Goal: Task Accomplishment & Management: Manage account settings

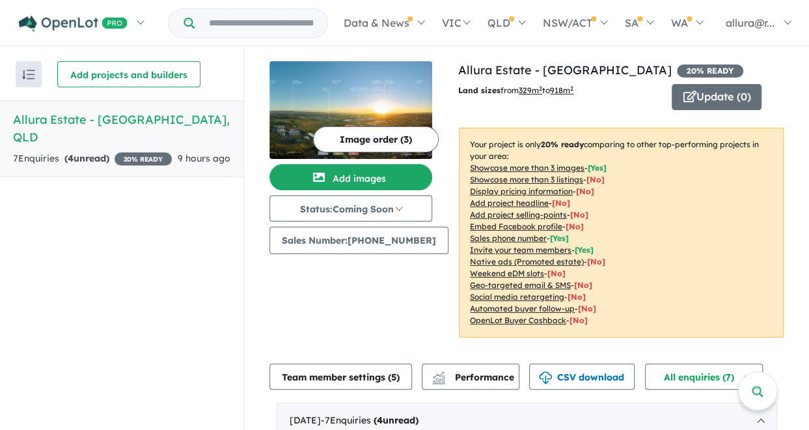
click at [91, 152] on strong "( 4 unread)" at bounding box center [86, 158] width 45 height 12
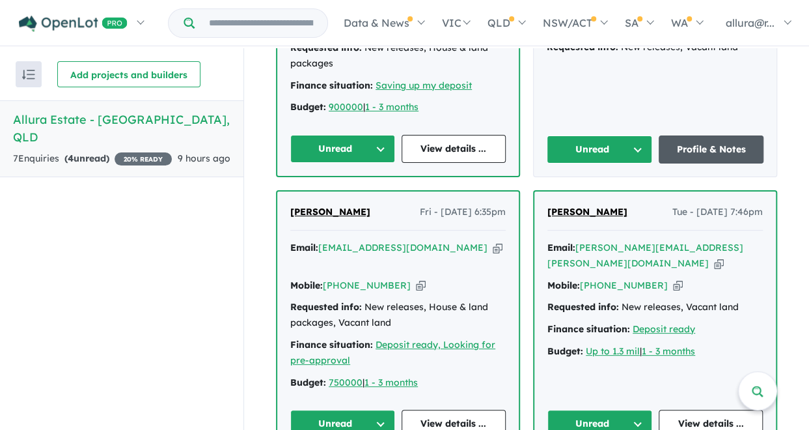
scroll to position [326, 0]
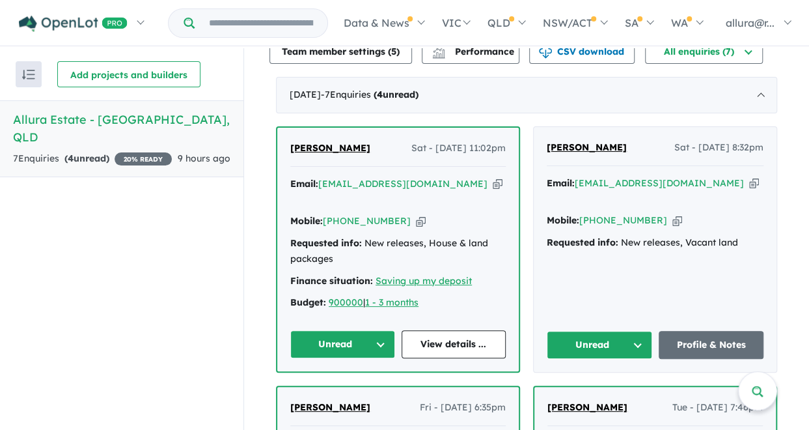
click at [612, 331] on button "Unread" at bounding box center [599, 345] width 105 height 28
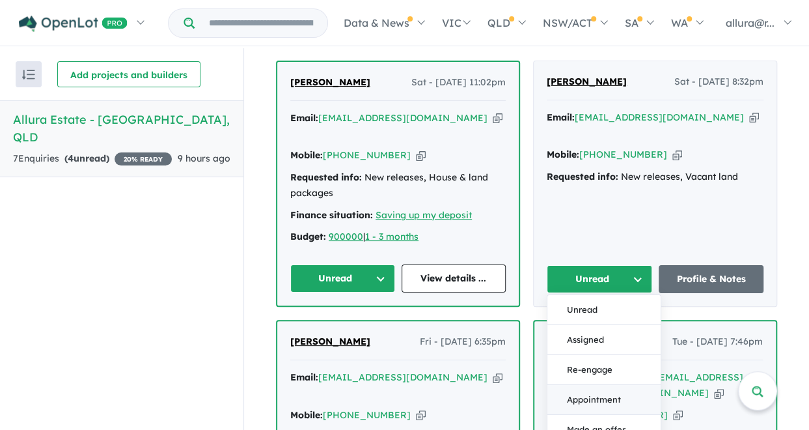
scroll to position [456, 0]
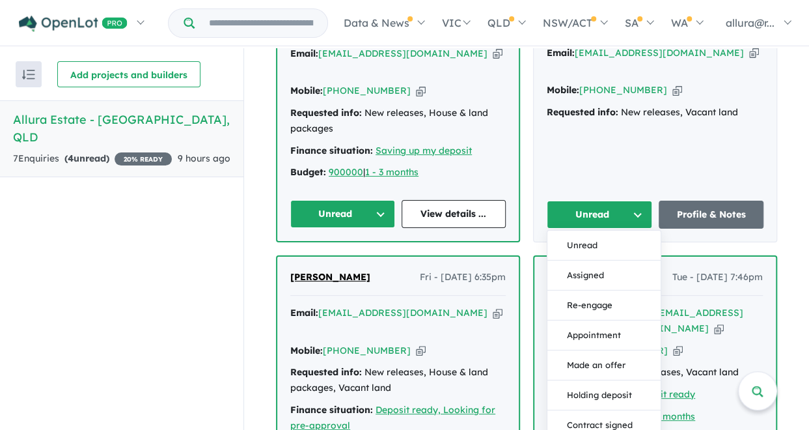
click at [673, 133] on div "Eden Wang Sat - 13/09/2025, 8:32pm Email: 2026397036@qq.com Copied! Mobile: +61…" at bounding box center [655, 119] width 243 height 245
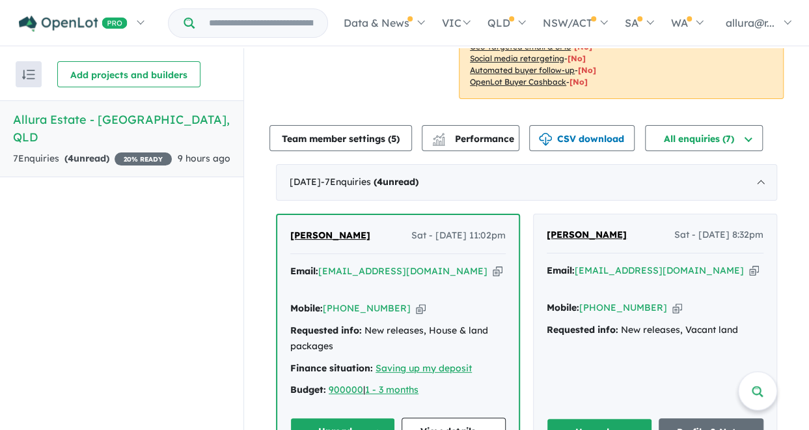
scroll to position [195, 0]
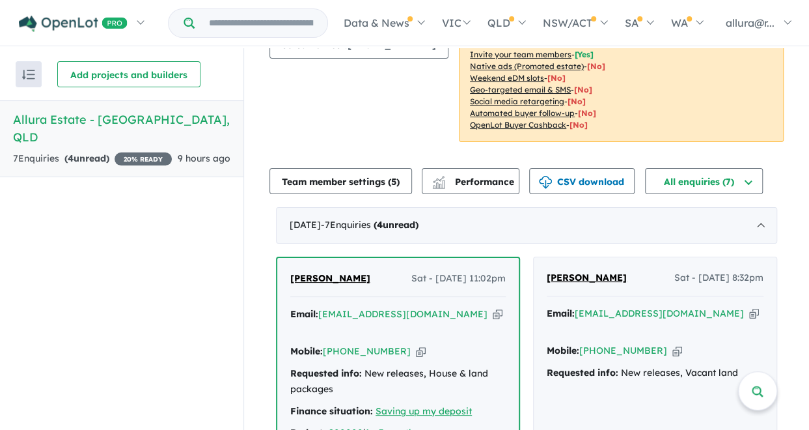
click at [552, 274] on span "[PERSON_NAME]" at bounding box center [587, 277] width 80 height 12
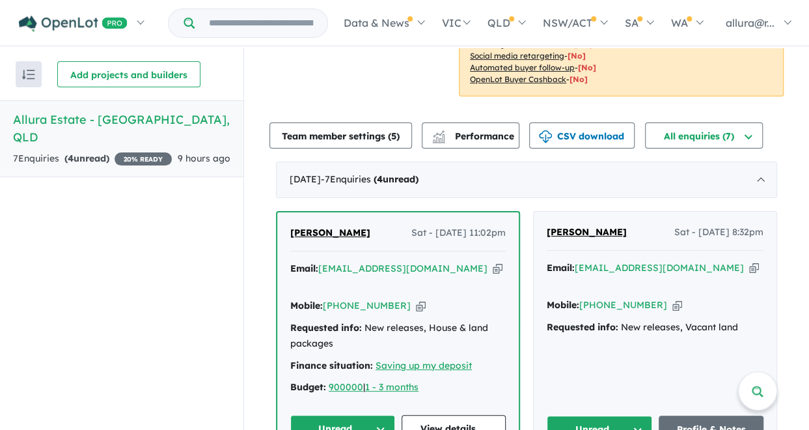
scroll to position [260, 0]
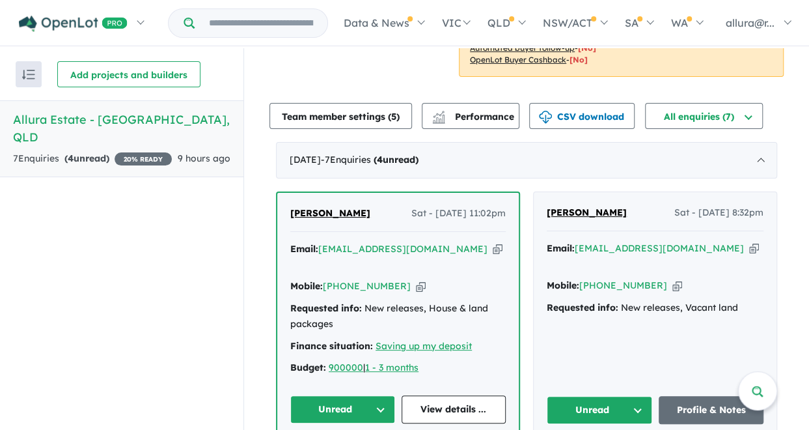
click at [749, 250] on icon "button" at bounding box center [754, 249] width 10 height 14
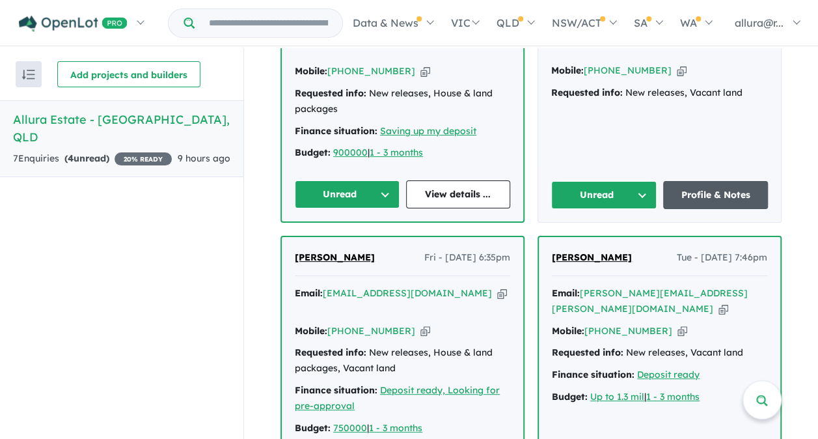
scroll to position [456, 0]
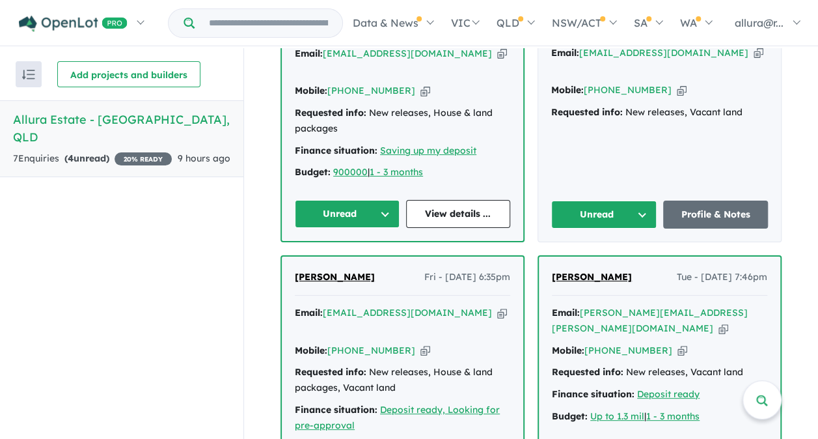
click at [382, 200] on button "Unread" at bounding box center [347, 214] width 105 height 28
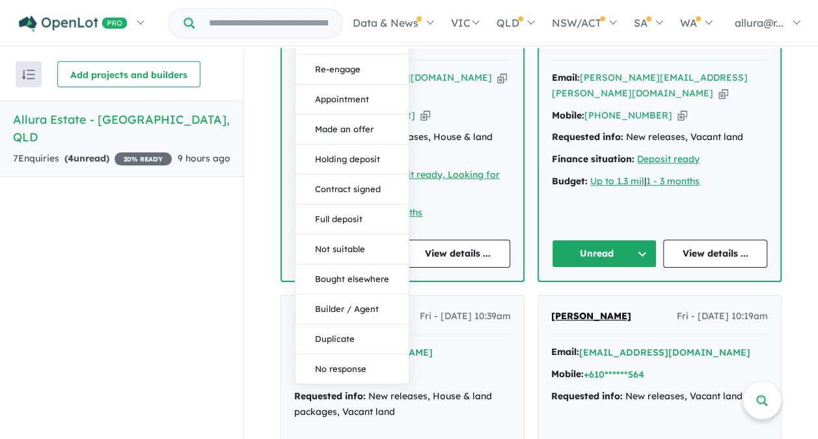
scroll to position [716, 0]
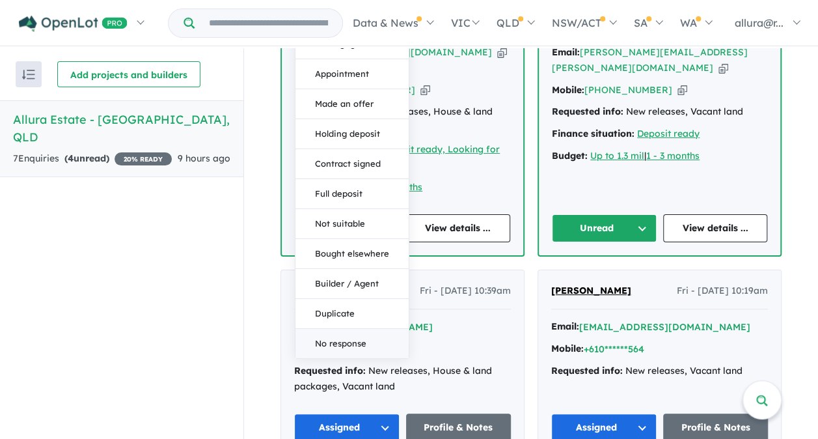
click at [350, 329] on button "No response" at bounding box center [352, 343] width 113 height 29
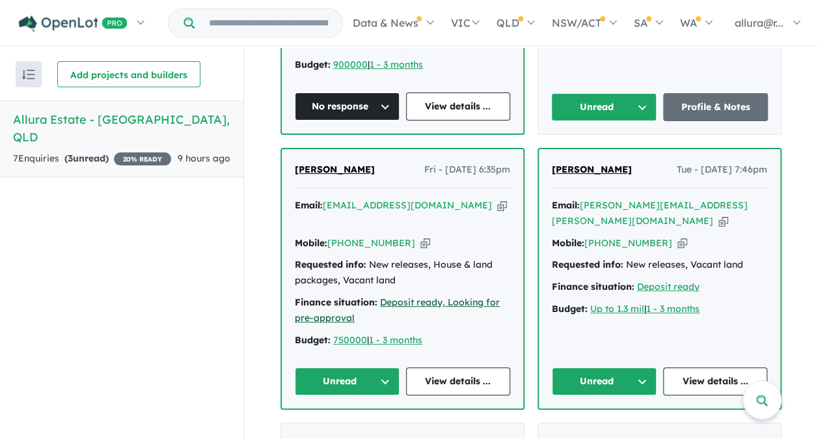
scroll to position [521, 0]
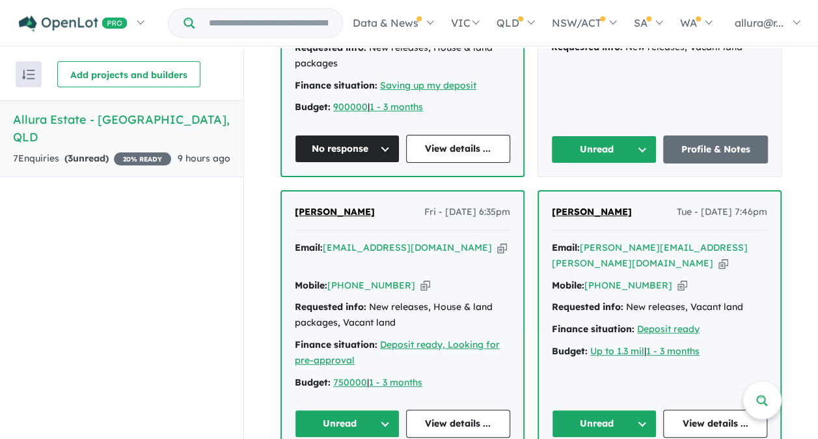
click at [380, 409] on button "Unread" at bounding box center [347, 423] width 105 height 28
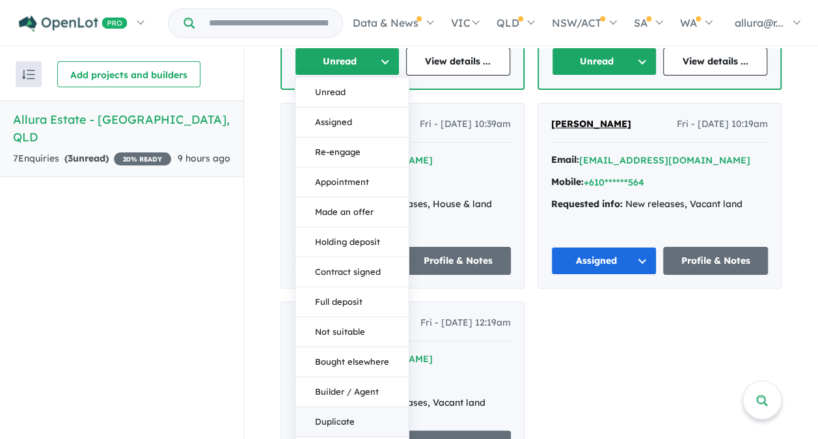
scroll to position [893, 0]
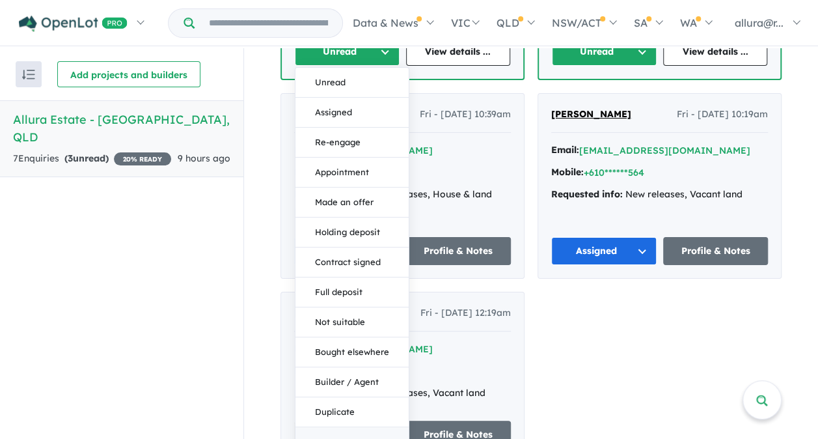
click at [339, 427] on button "No response" at bounding box center [352, 441] width 113 height 29
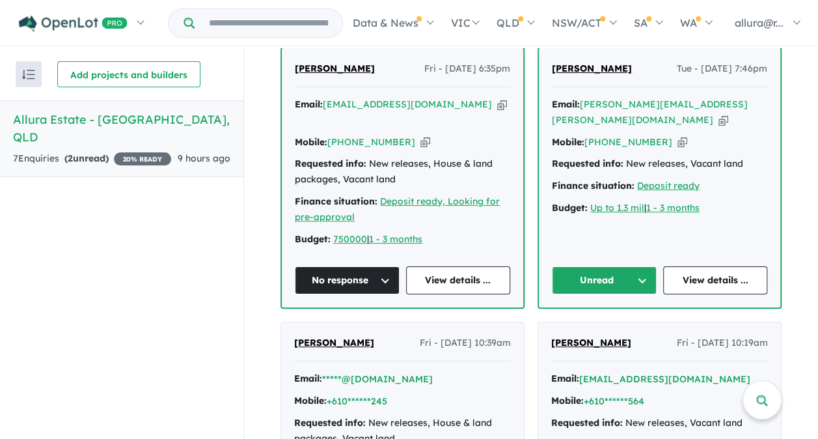
scroll to position [632, 0]
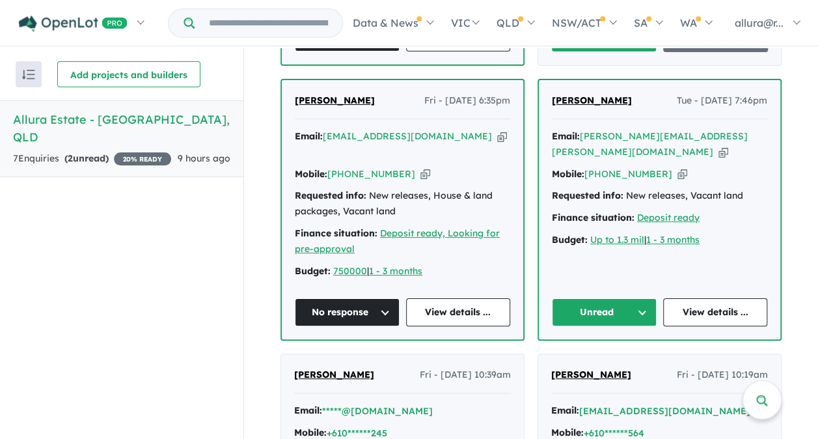
click at [638, 298] on button "Unread" at bounding box center [604, 312] width 105 height 28
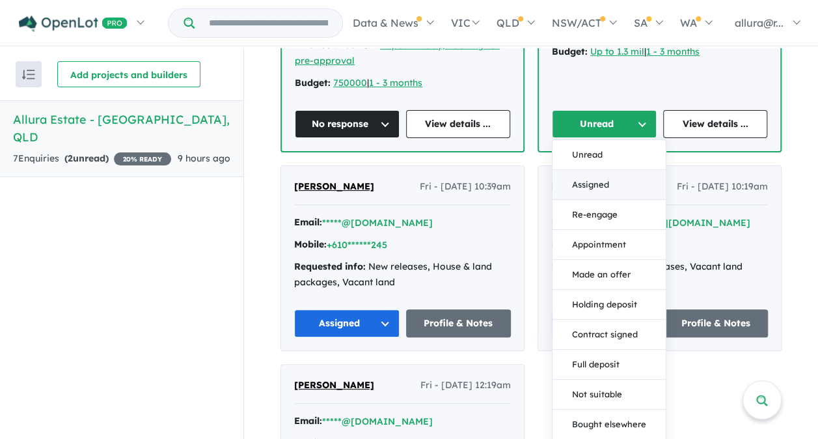
scroll to position [827, 0]
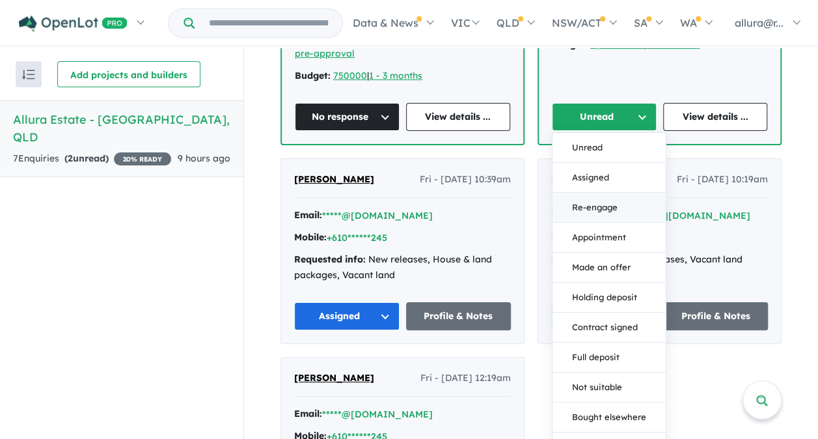
click at [624, 193] on button "Re-engage" at bounding box center [609, 208] width 113 height 30
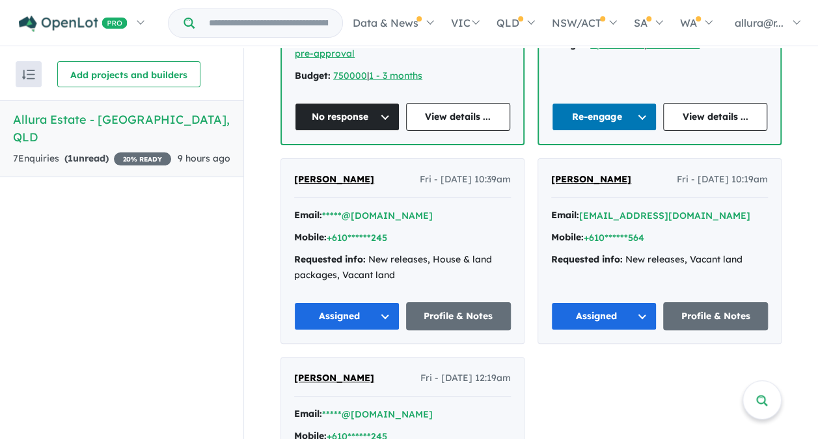
scroll to position [893, 0]
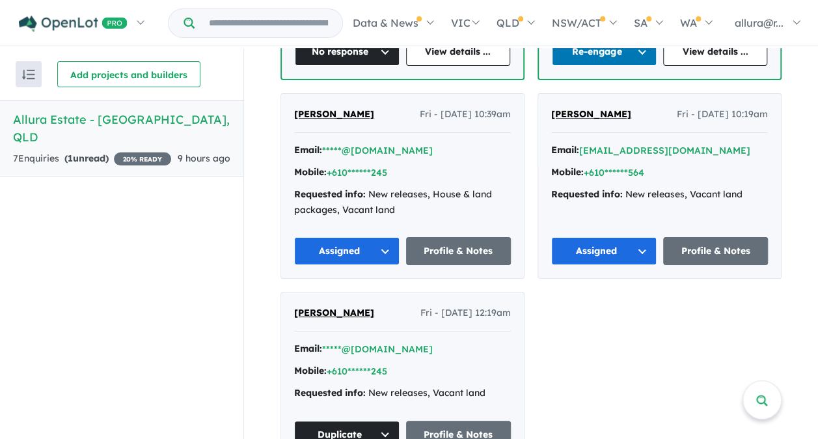
click at [380, 237] on button "Assigned" at bounding box center [346, 251] width 105 height 28
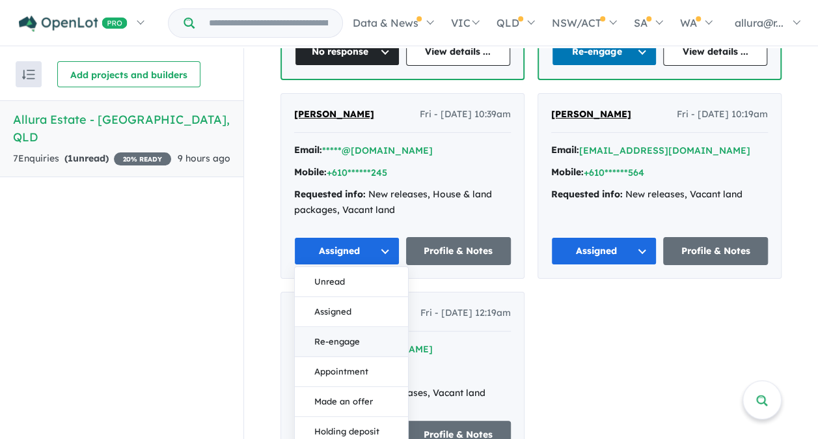
click at [366, 327] on button "Re-engage" at bounding box center [351, 342] width 113 height 30
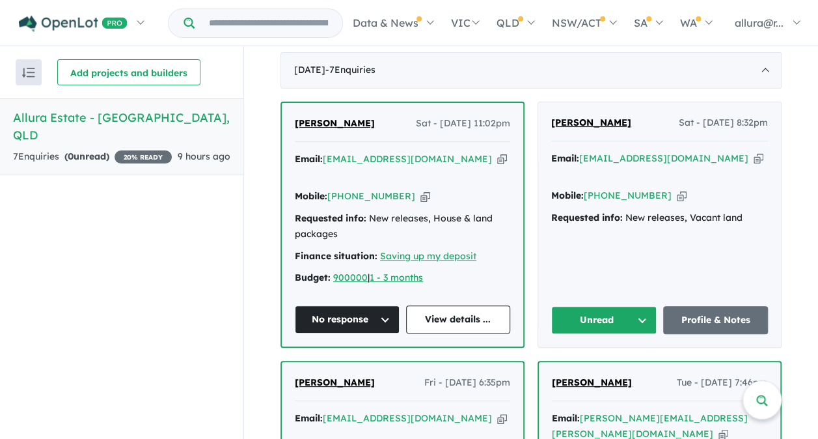
scroll to position [307, 0]
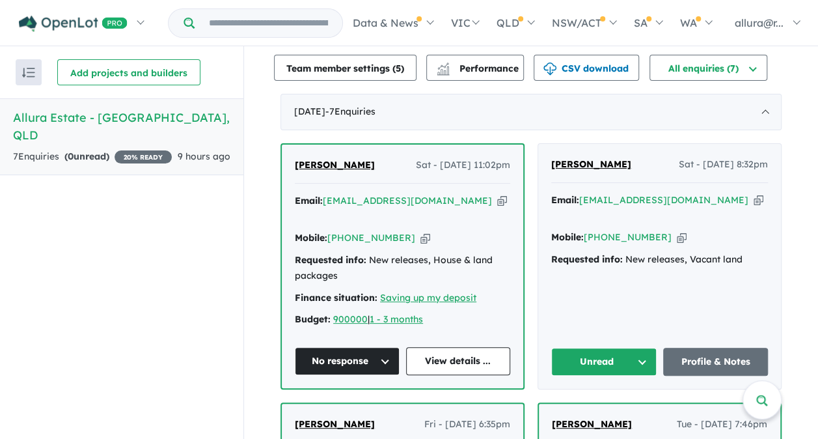
click at [638, 348] on button "Unread" at bounding box center [603, 362] width 105 height 28
click at [621, 408] on button "Assigned" at bounding box center [608, 423] width 113 height 30
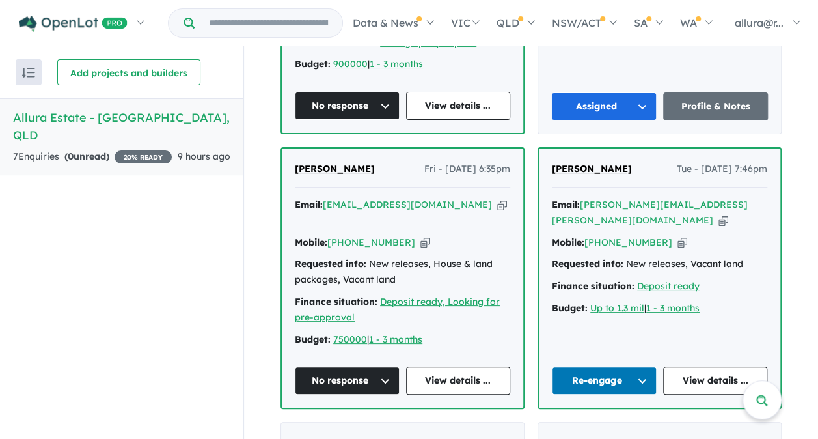
scroll to position [567, 0]
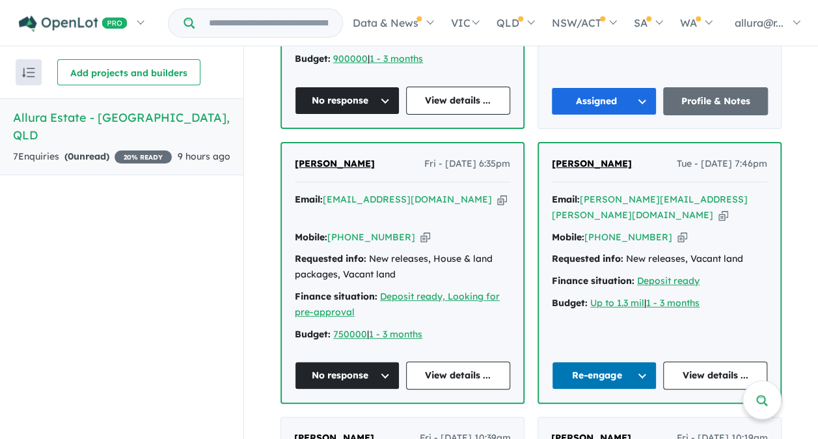
click at [638, 87] on button "Assigned" at bounding box center [603, 101] width 105 height 28
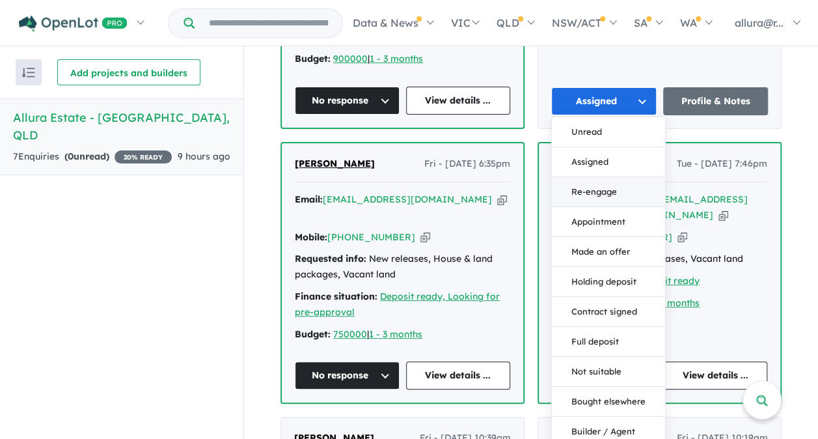
click at [612, 177] on button "Re-engage" at bounding box center [608, 192] width 113 height 30
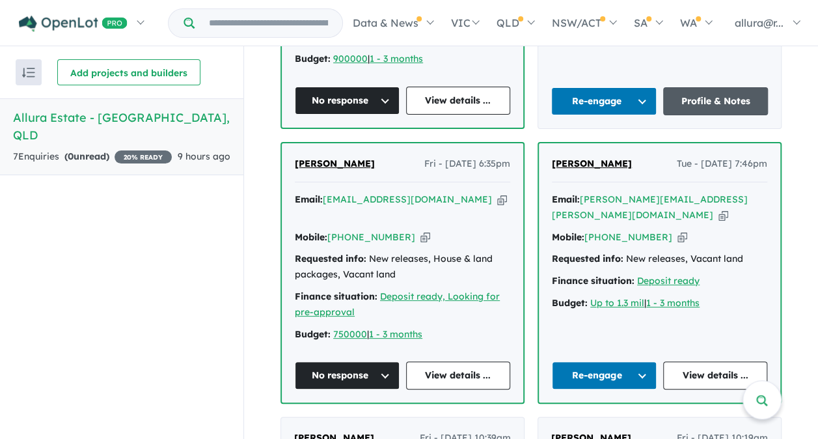
click at [709, 87] on link "Profile & Notes" at bounding box center [715, 101] width 105 height 28
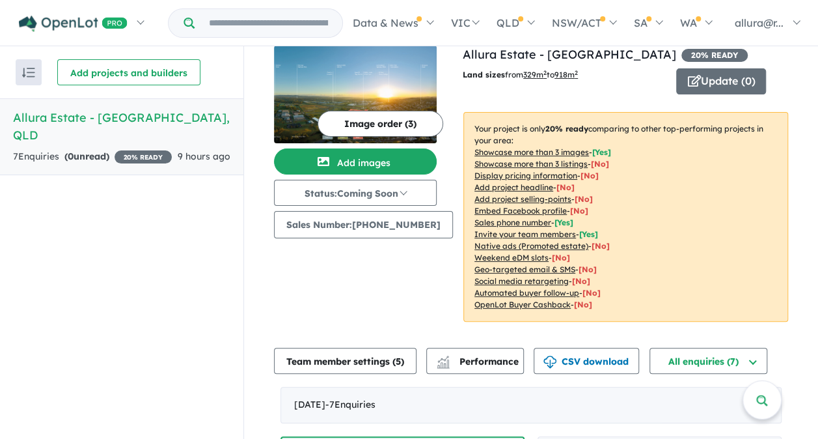
scroll to position [0, 0]
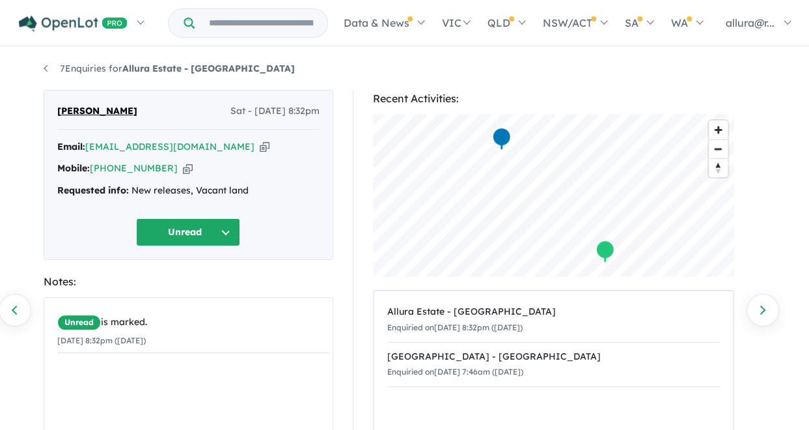
click at [224, 230] on button "Unread" at bounding box center [188, 232] width 104 height 28
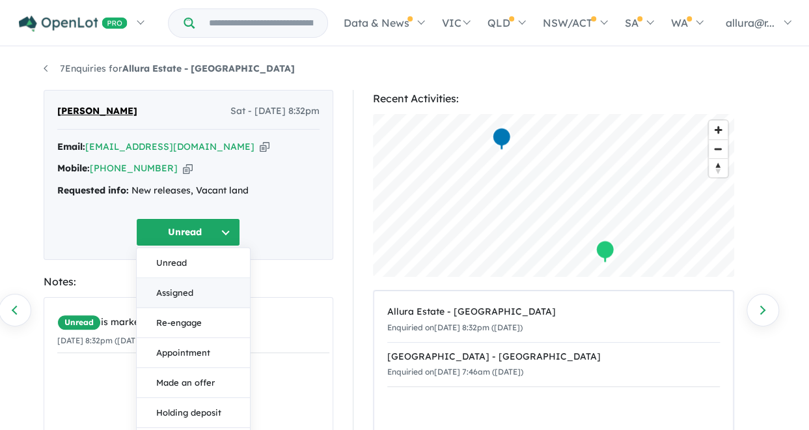
click at [194, 291] on button "Assigned" at bounding box center [193, 293] width 113 height 30
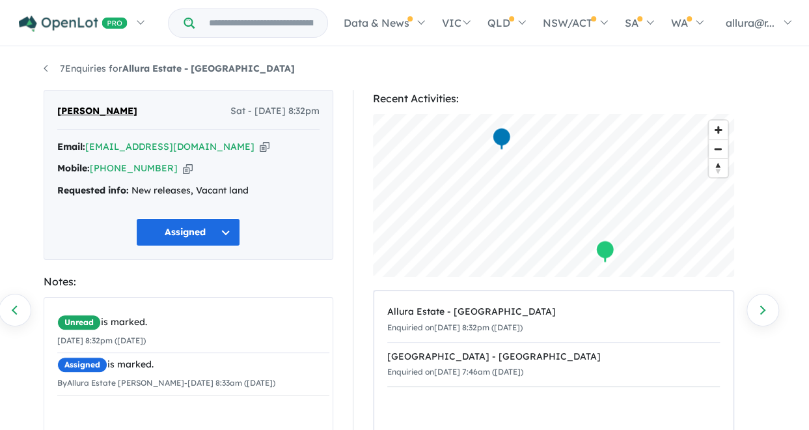
click at [223, 232] on button "Assigned" at bounding box center [188, 232] width 104 height 28
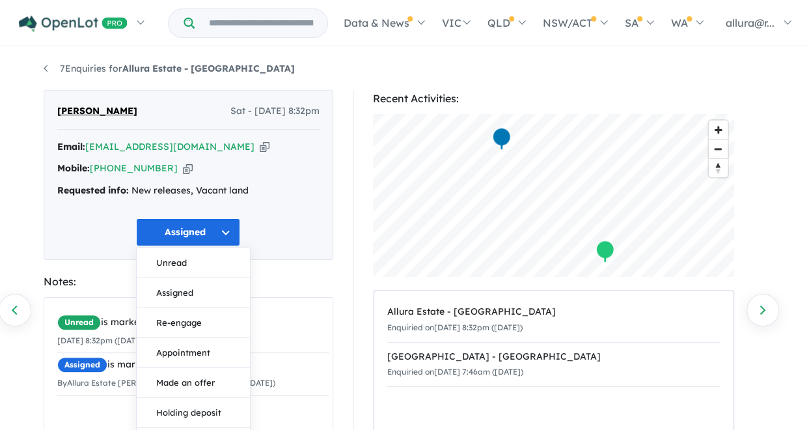
click at [290, 275] on div "Notes:" at bounding box center [189, 282] width 290 height 18
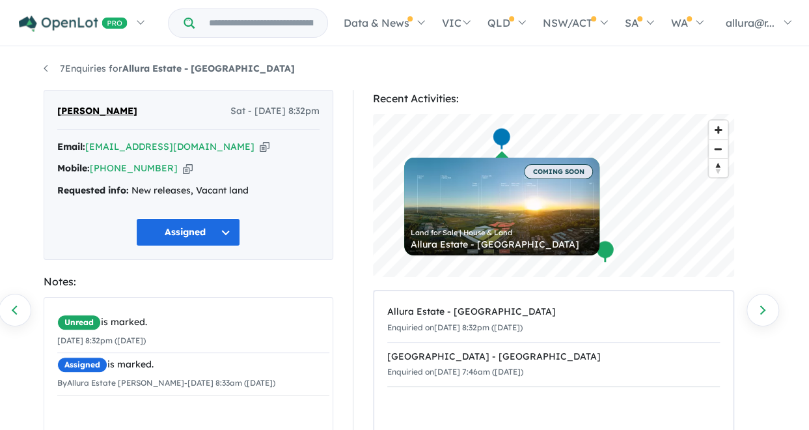
click at [226, 232] on button "Assigned" at bounding box center [188, 232] width 104 height 28
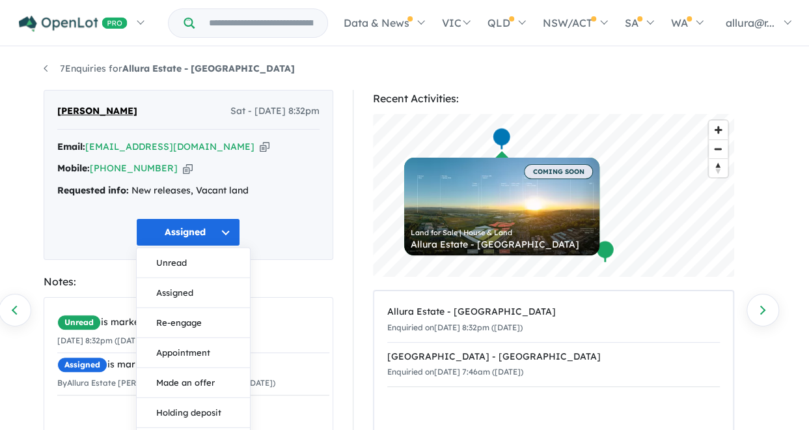
click at [226, 232] on button "Assigned" at bounding box center [188, 232] width 104 height 28
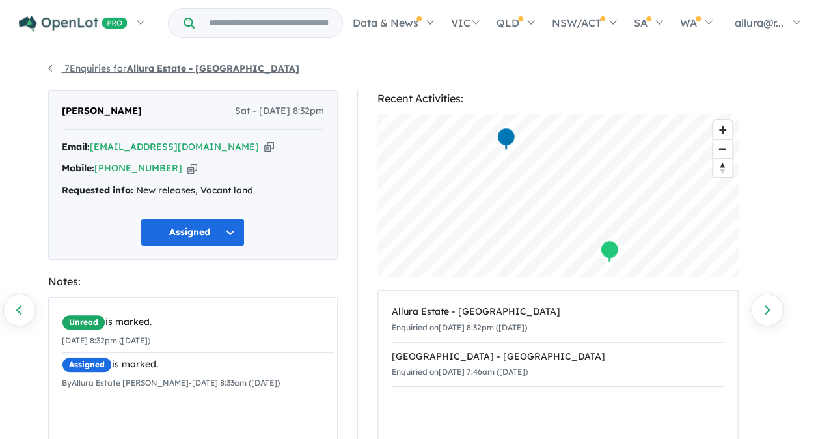
click at [89, 68] on link "7 Enquiries for Allura Estate - Bundamba" at bounding box center [173, 68] width 251 height 12
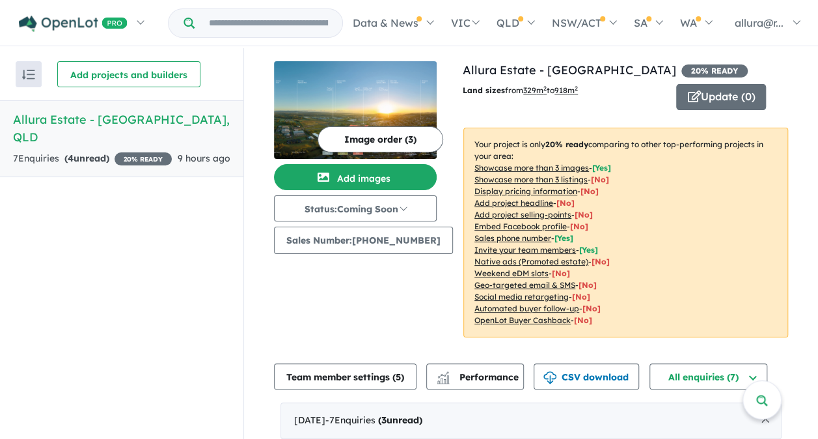
click at [79, 152] on strong "( 4 unread)" at bounding box center [86, 158] width 45 height 12
click at [102, 152] on strong "( 4 unread)" at bounding box center [86, 158] width 45 height 12
click at [31, 151] on div "7 Enquir ies ( 4 unread) 20 % READY" at bounding box center [92, 159] width 159 height 16
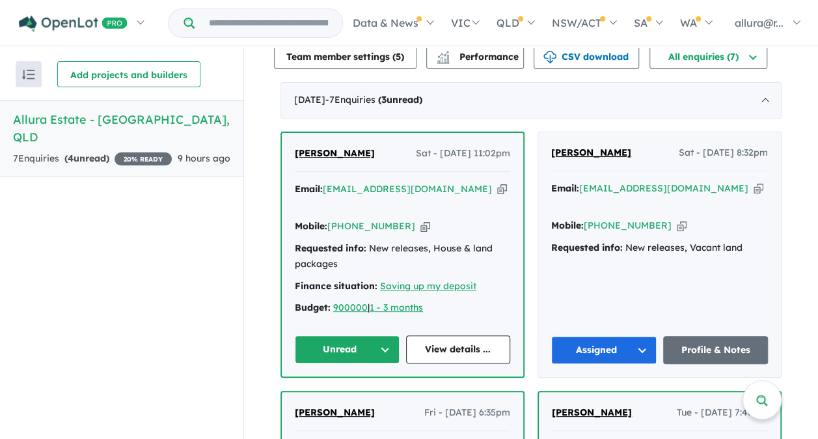
scroll to position [326, 0]
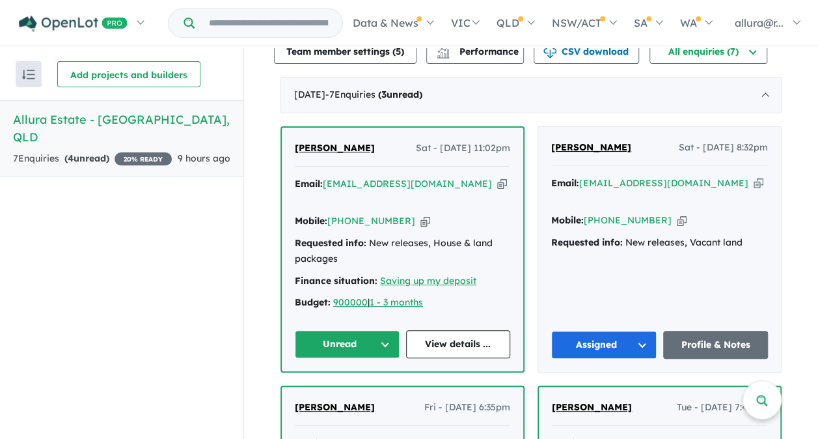
click at [380, 331] on button "Unread" at bounding box center [347, 344] width 105 height 28
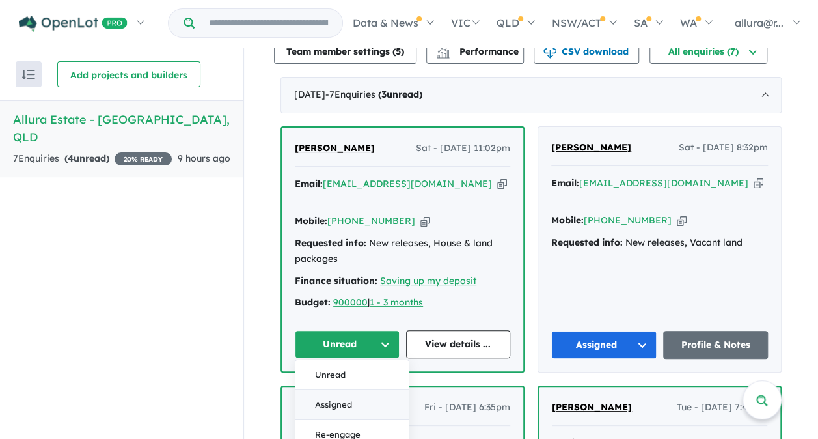
click at [370, 390] on button "Assigned" at bounding box center [352, 405] width 113 height 30
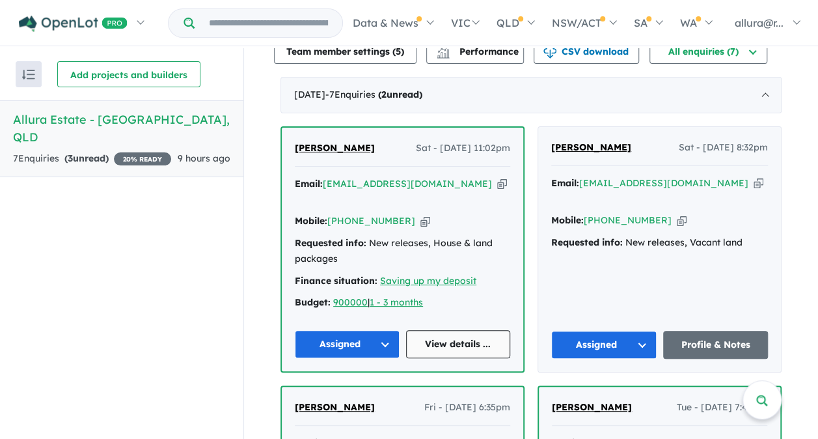
click at [453, 330] on link "View details ..." at bounding box center [458, 344] width 105 height 28
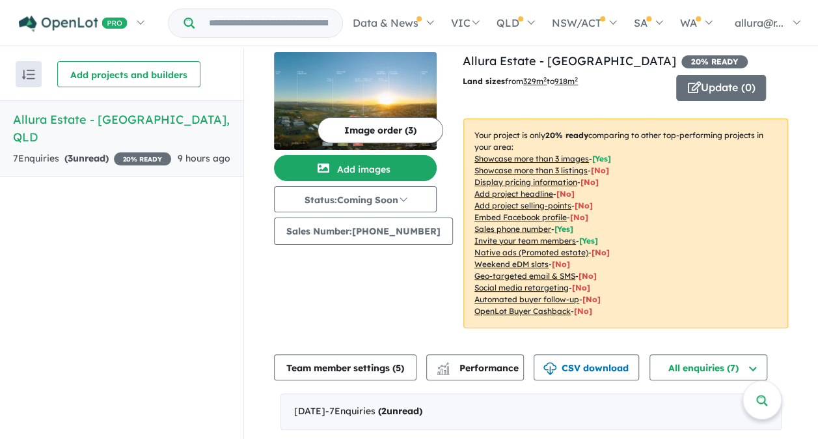
scroll to position [0, 0]
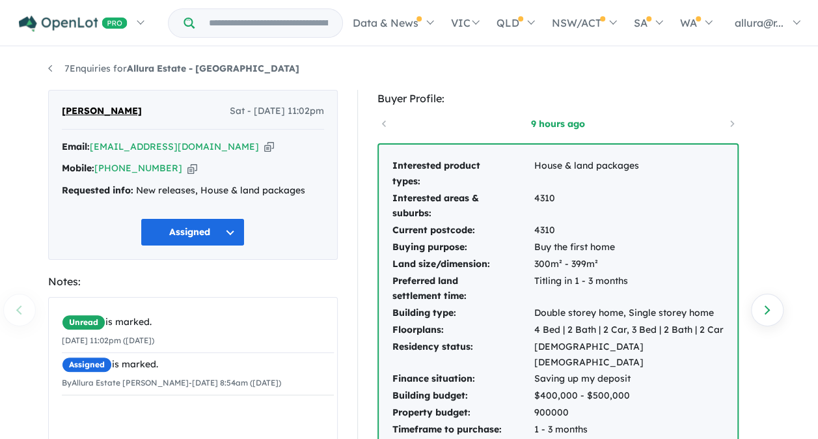
click at [232, 230] on button "Assigned" at bounding box center [193, 232] width 104 height 28
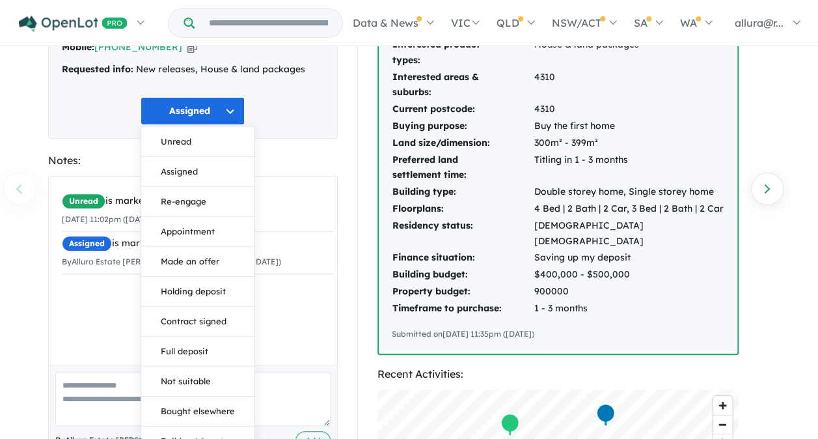
scroll to position [260, 0]
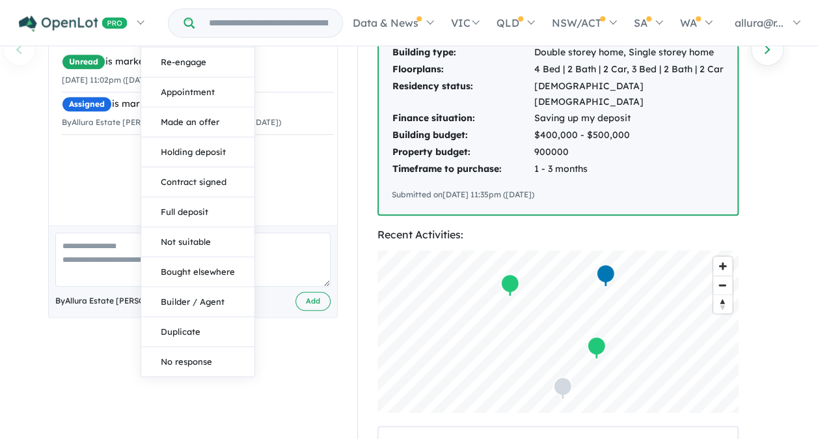
click at [203, 357] on button "No response" at bounding box center [197, 361] width 113 height 29
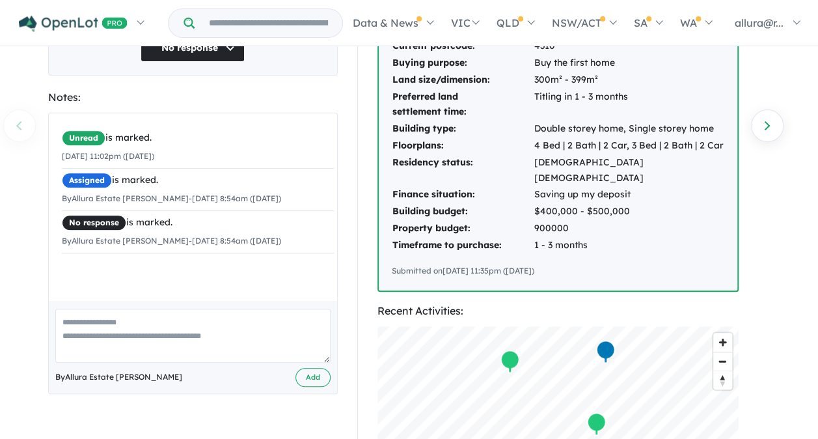
scroll to position [0, 0]
